Goal: Task Accomplishment & Management: Manage account settings

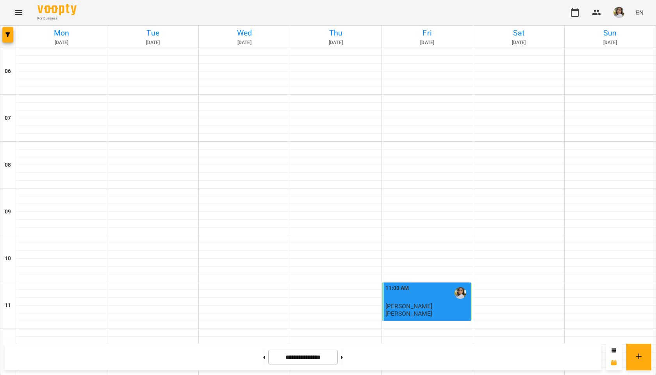
scroll to position [504, 0]
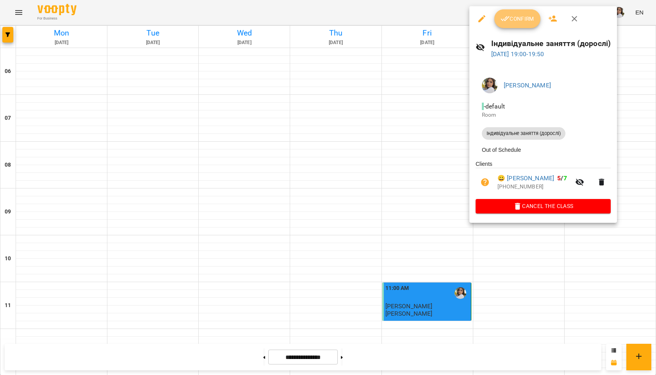
click at [528, 20] on span "Confirm" at bounding box center [518, 18] width 34 height 9
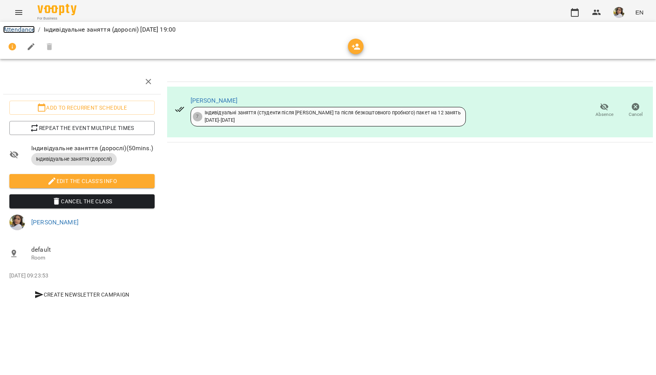
click at [28, 30] on link "Attendance" at bounding box center [19, 29] width 32 height 7
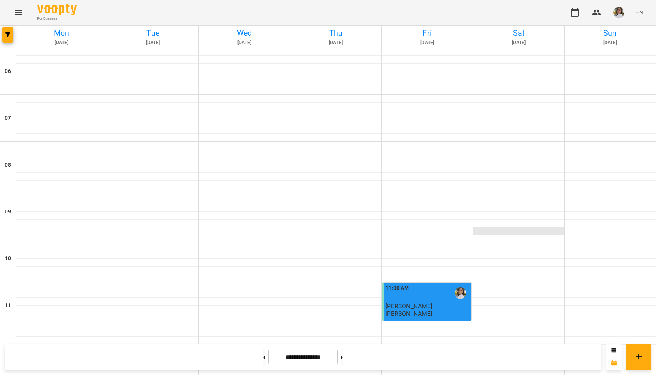
click at [498, 230] on div at bounding box center [518, 232] width 91 height 8
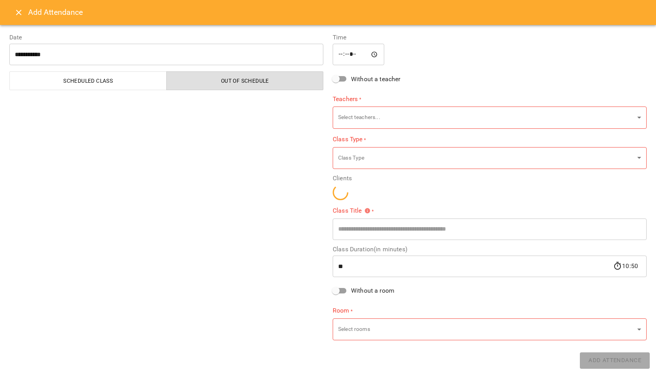
type input "**********"
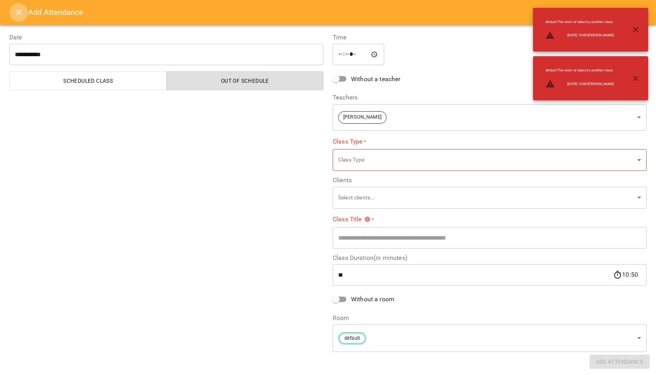
click at [14, 16] on button "Close" at bounding box center [18, 12] width 19 height 19
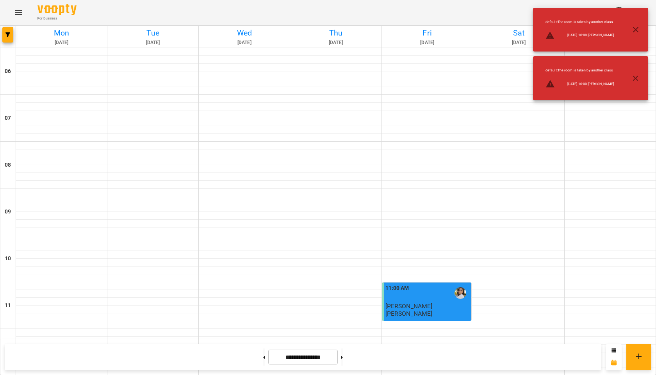
scroll to position [504, 0]
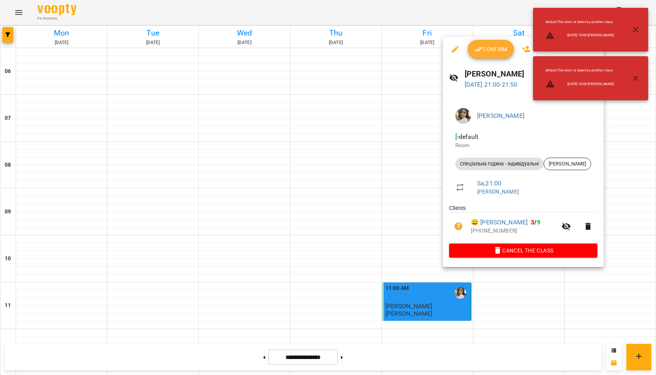
click at [481, 49] on icon "button" at bounding box center [478, 49] width 9 height 9
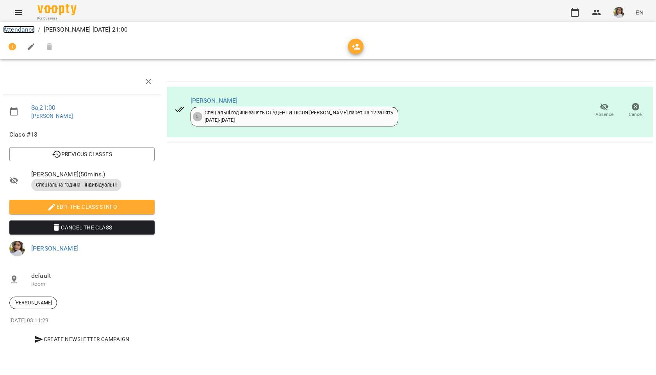
click at [23, 30] on link "Attendance" at bounding box center [19, 29] width 32 height 7
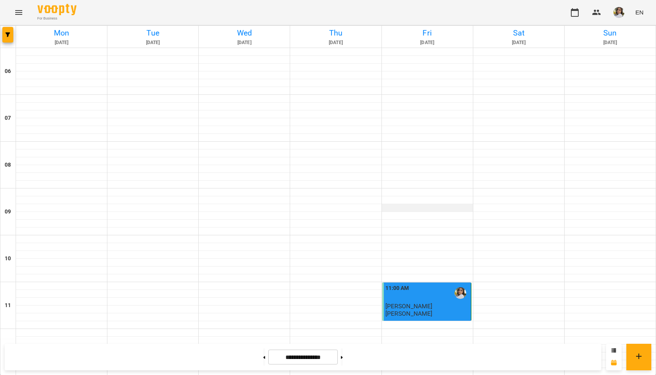
scroll to position [504, 0]
